Goal: Navigation & Orientation: Find specific page/section

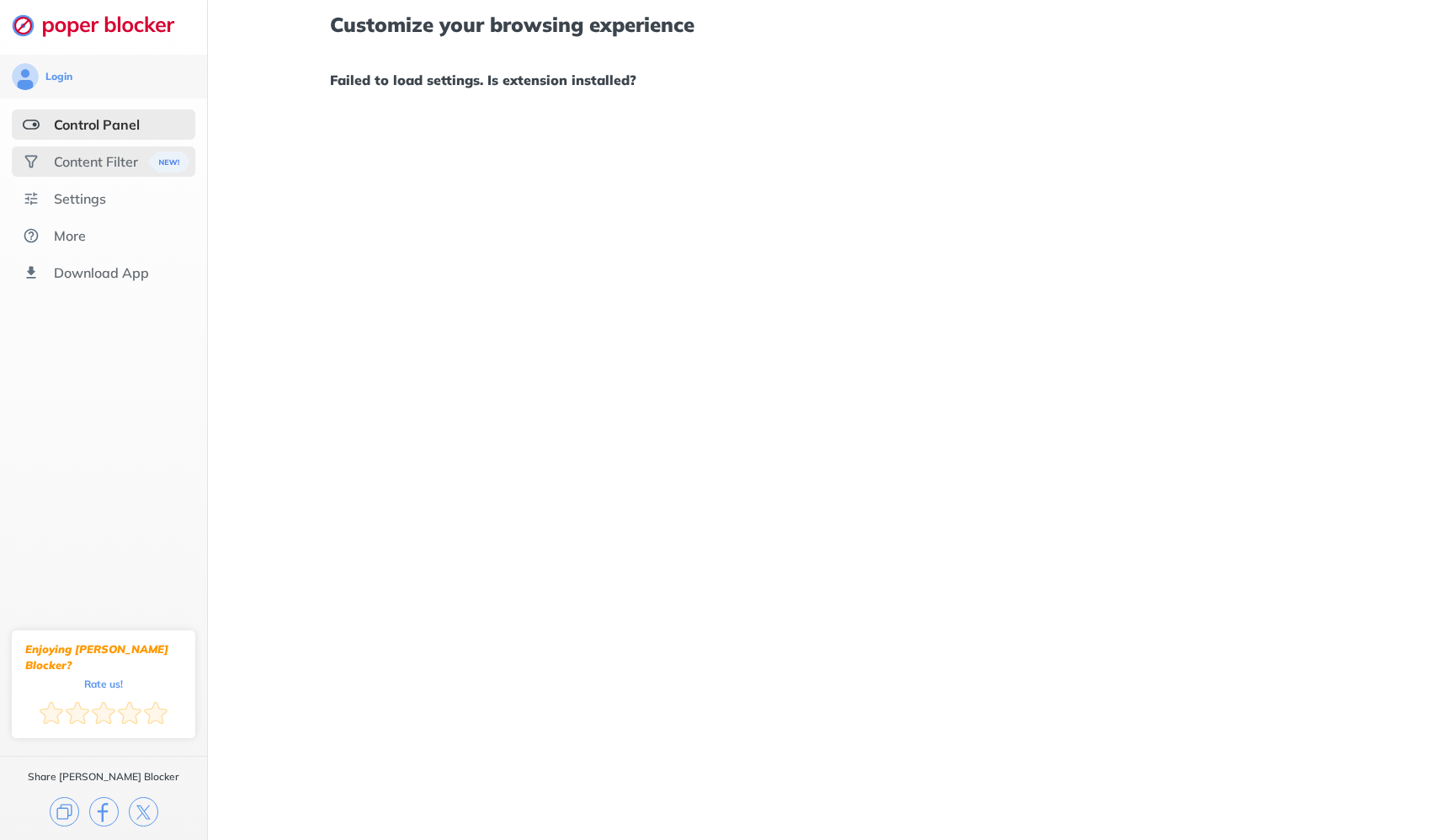
click at [158, 163] on img at bounding box center [168, 162] width 41 height 21
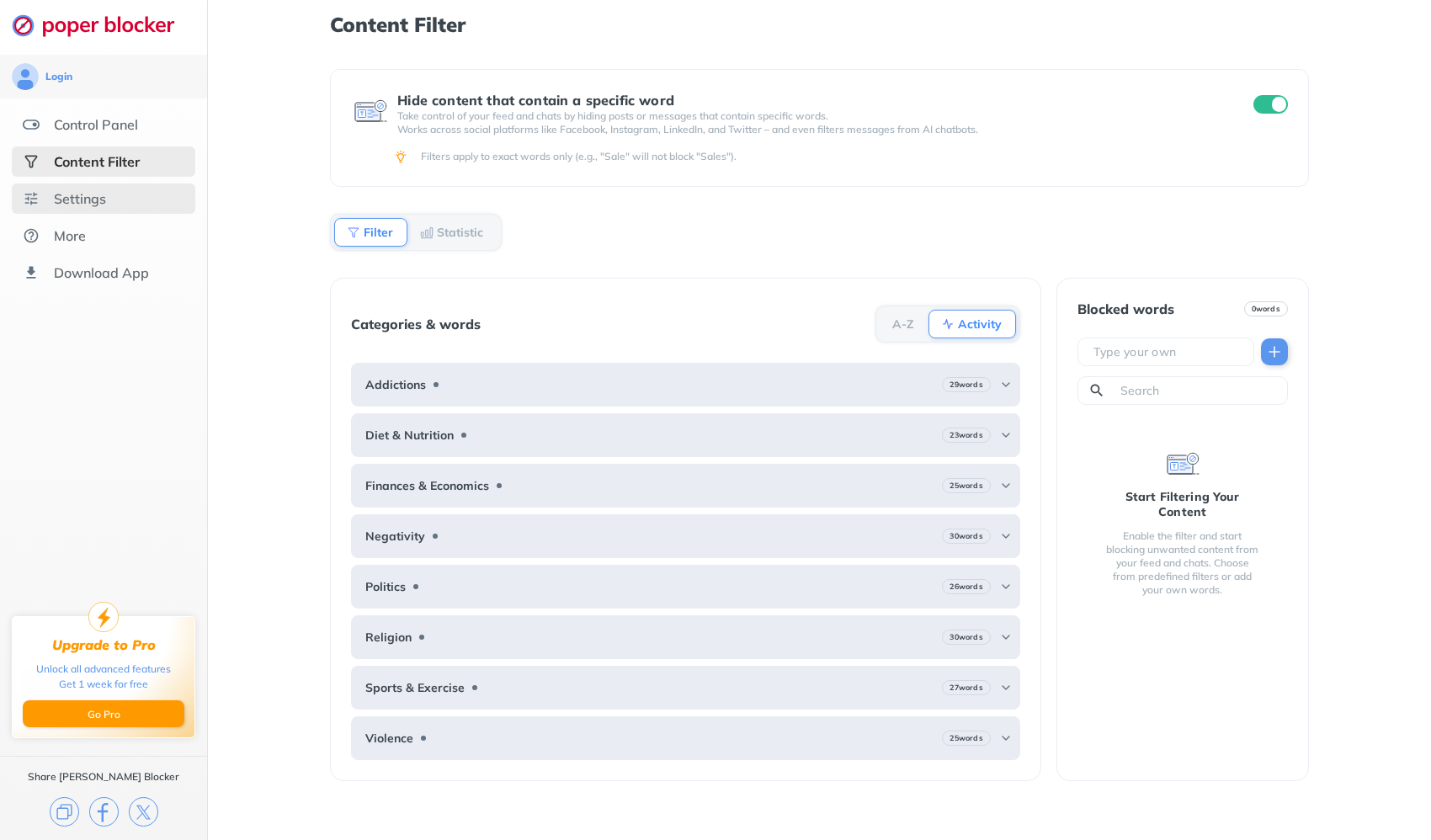
click at [148, 212] on div "Settings" at bounding box center [103, 199] width 184 height 30
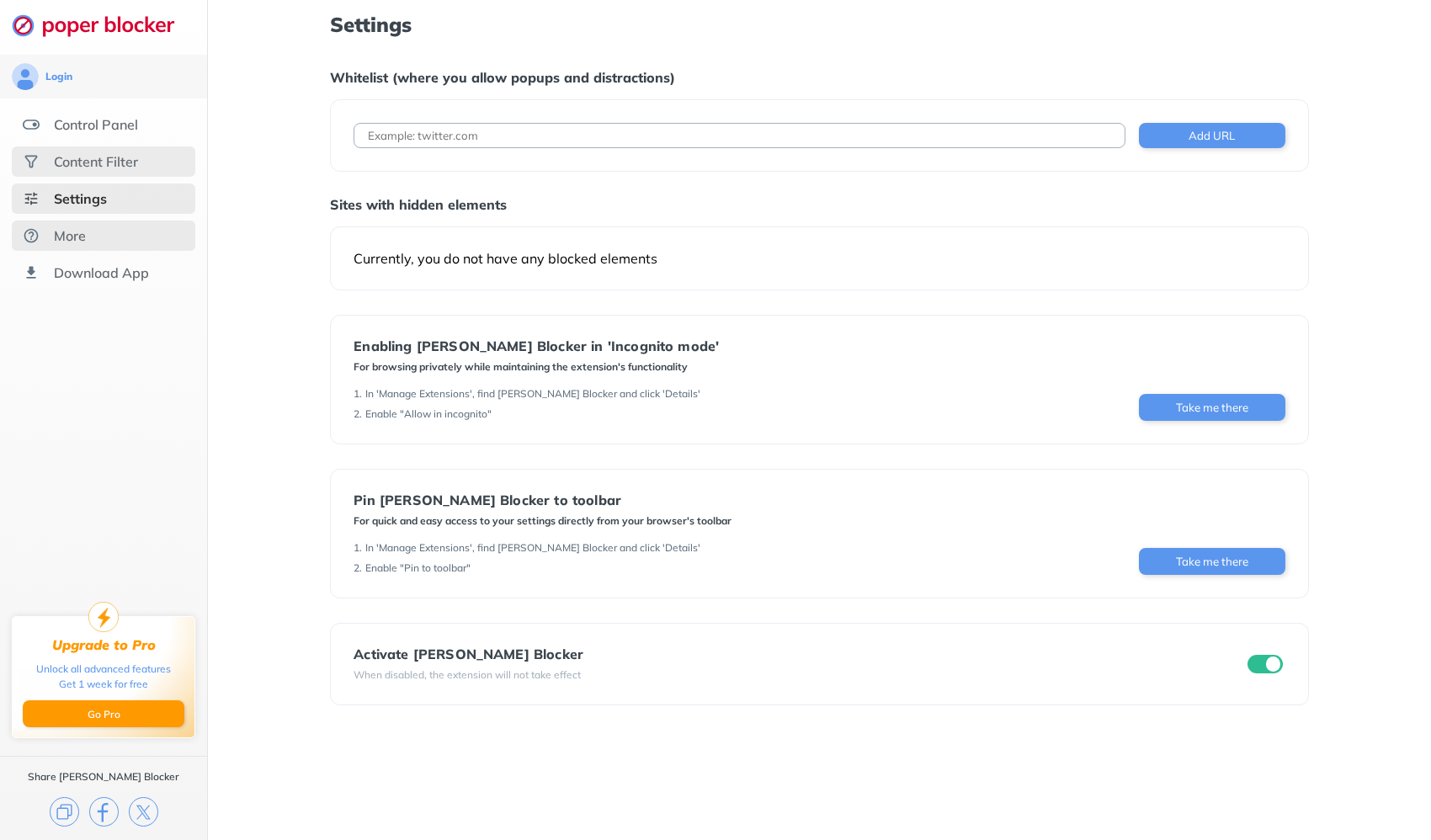
click at [145, 236] on div "More" at bounding box center [103, 235] width 184 height 30
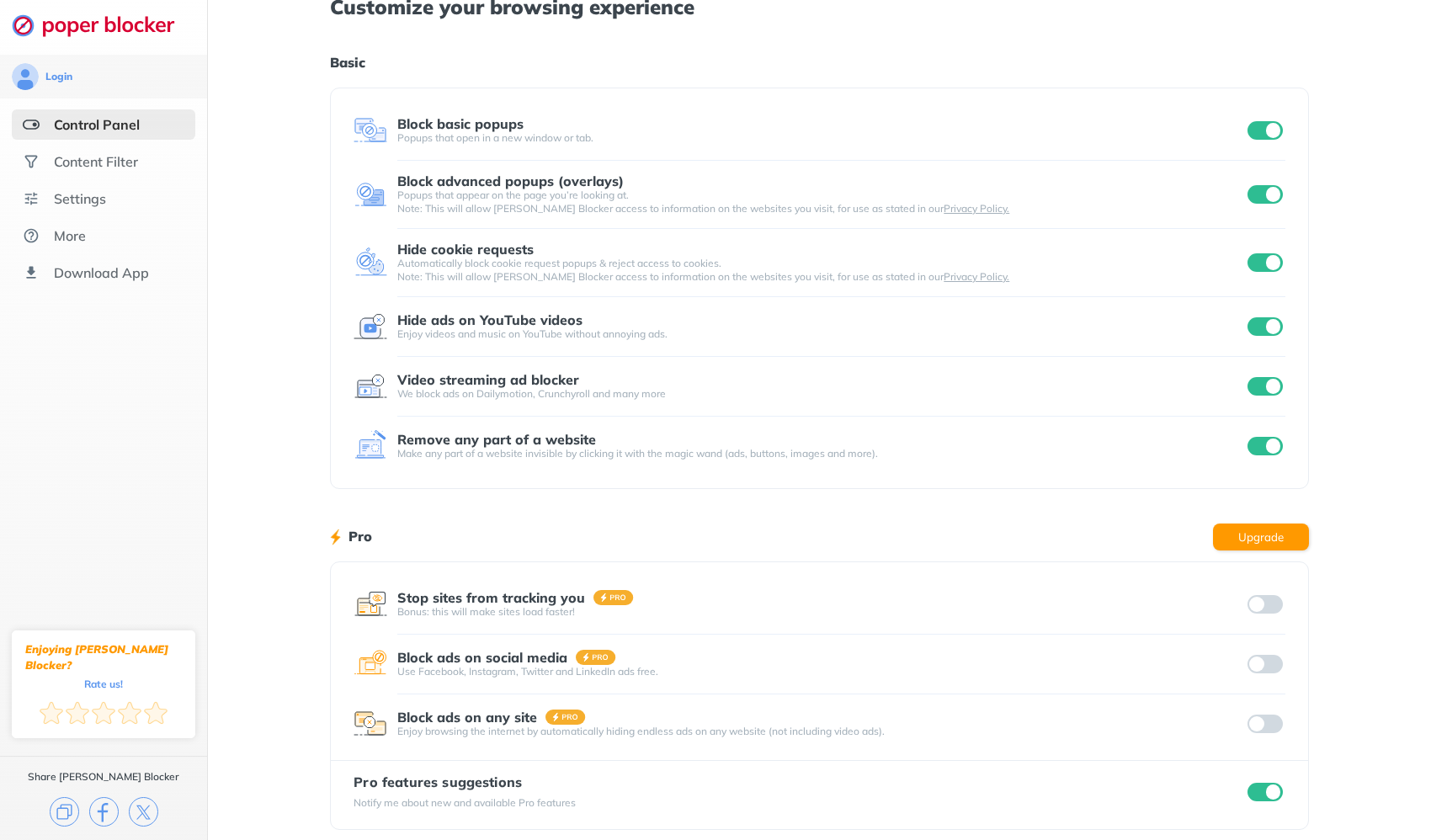
scroll to position [9, 0]
